Goal: Find specific page/section: Find specific page/section

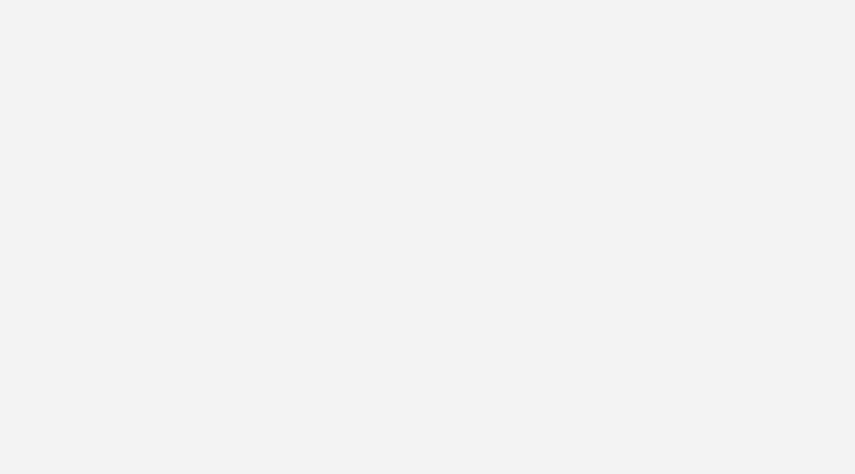
click at [242, 131] on body at bounding box center [427, 237] width 855 height 474
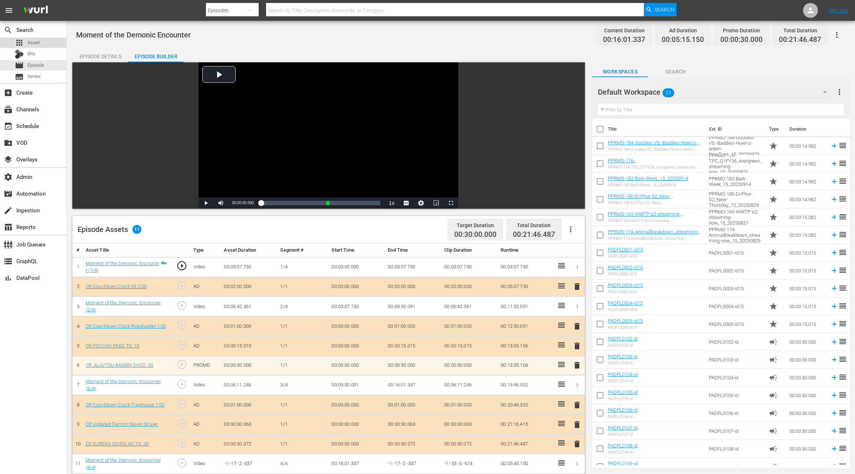
click at [40, 46] on div "apps Asset" at bounding box center [33, 42] width 66 height 10
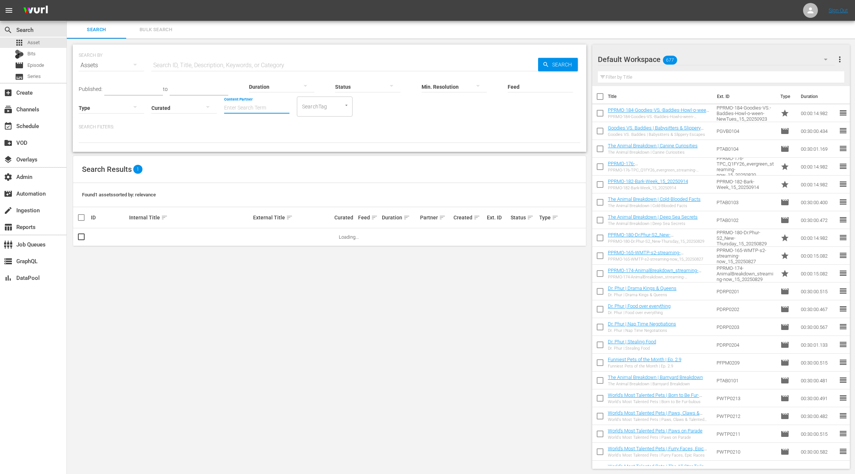
click at [248, 101] on input "Content Partner" at bounding box center [256, 108] width 65 height 27
click at [261, 129] on div "Tastemade Inc (389)" at bounding box center [284, 128] width 109 height 18
type input "Tastemade Inc (389)"
